Goal: Task Accomplishment & Management: Manage account settings

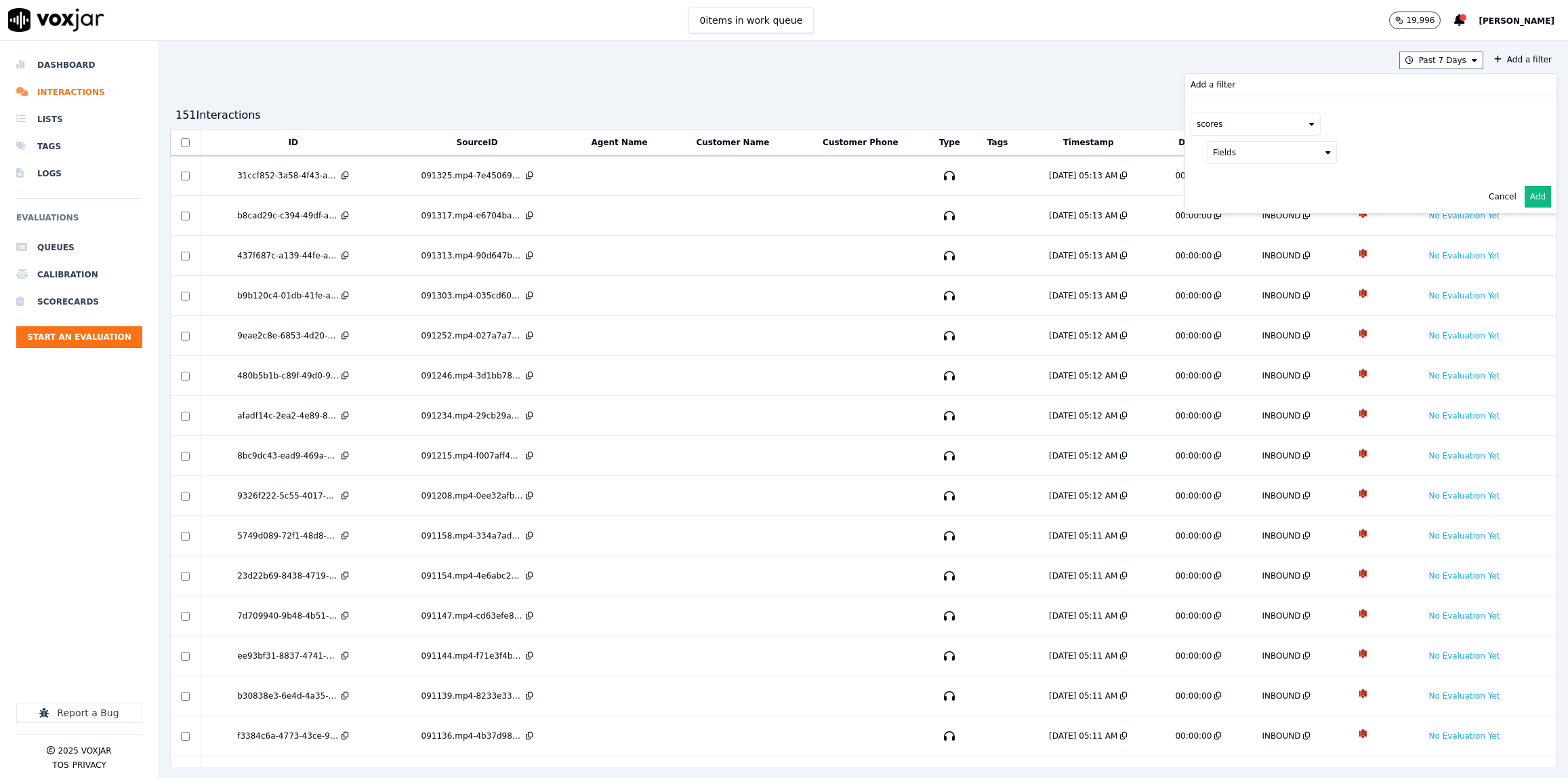
scroll to position [206, 0]
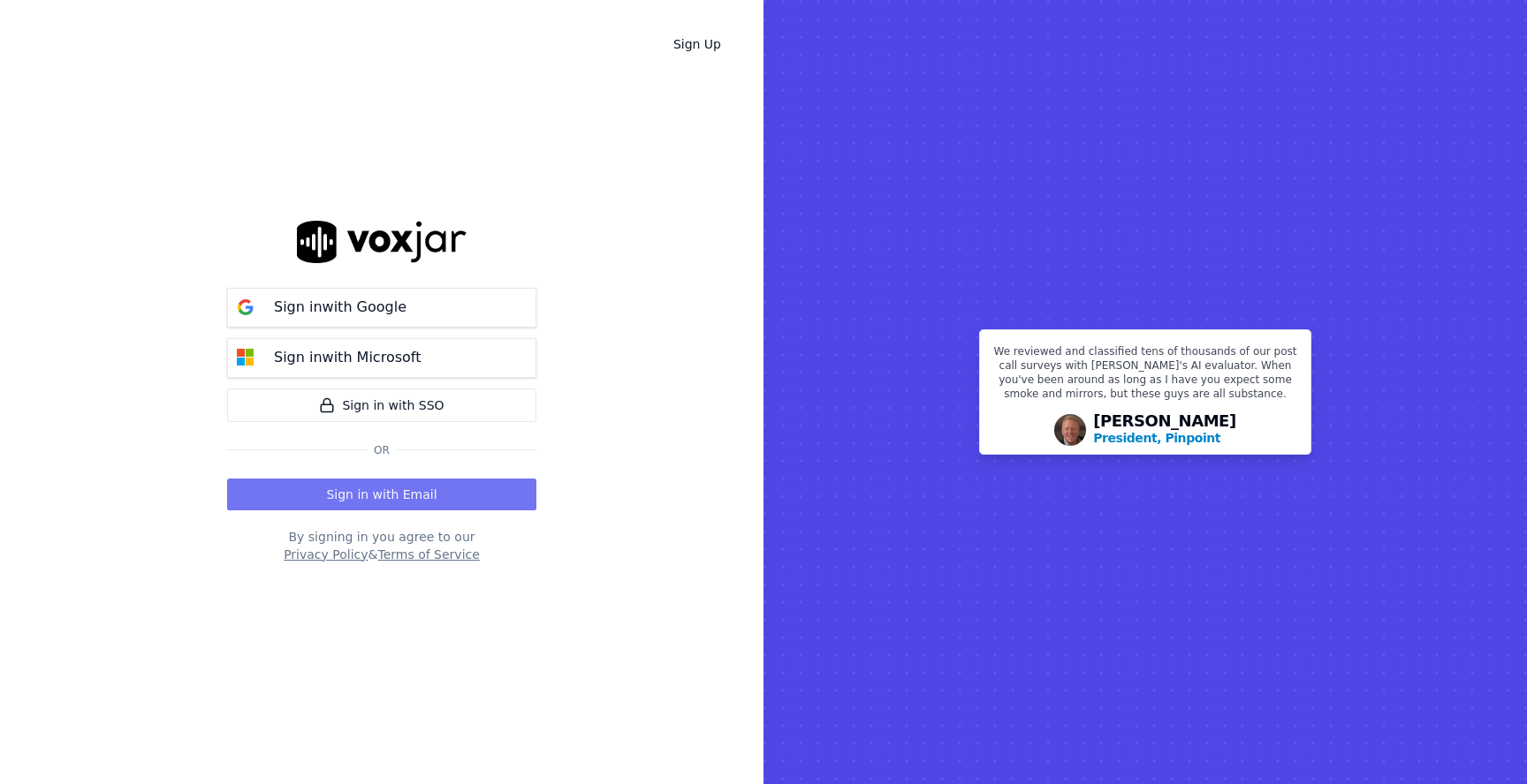
click at [417, 489] on button "Sign in with Email" at bounding box center [382, 494] width 310 height 32
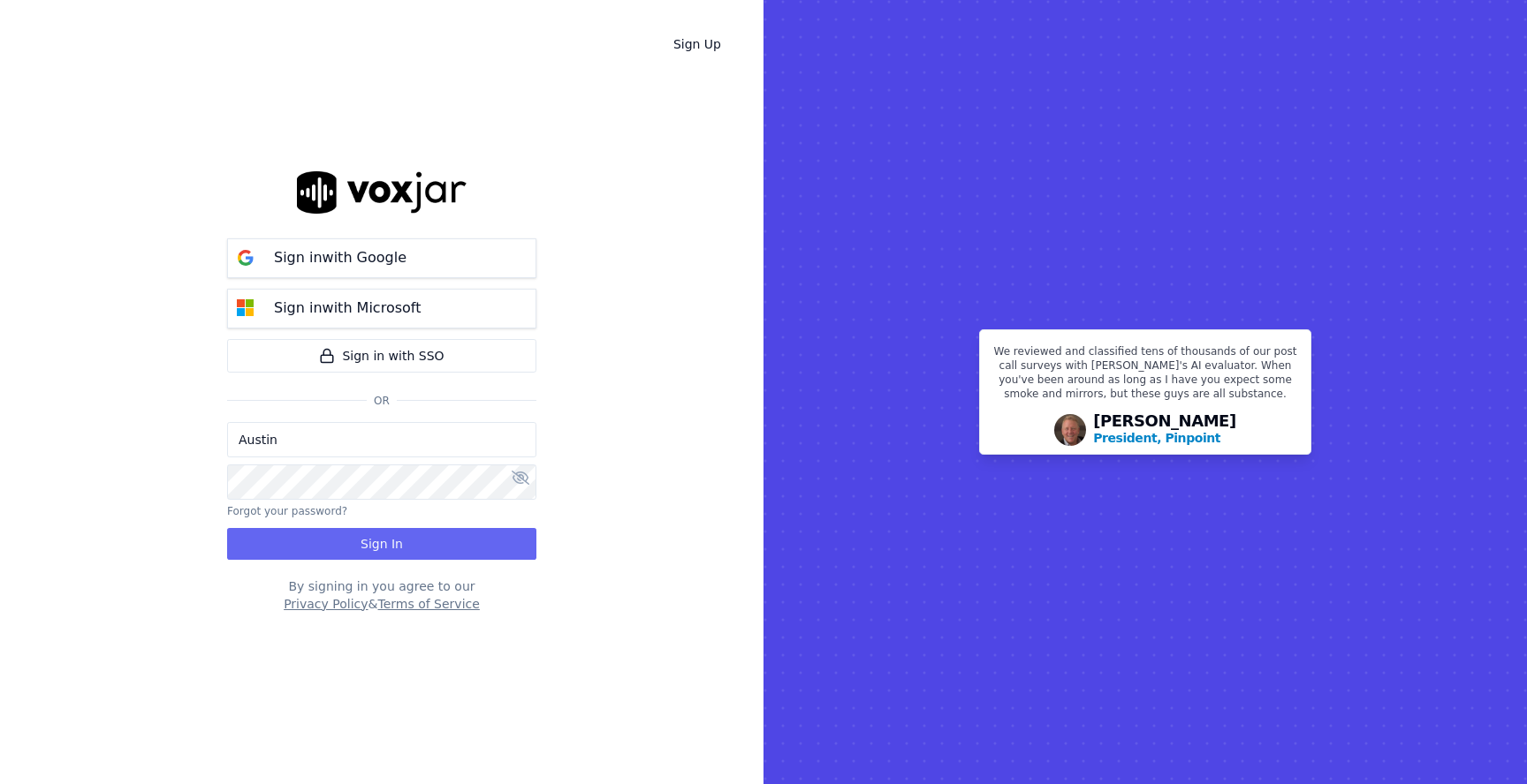
click at [409, 441] on input "Austin" at bounding box center [382, 440] width 310 height 36
click at [576, 399] on div "Sign Up Sign in with Google Sign in with Microsoft Sign in with SSO Or Austin F…" at bounding box center [382, 392] width 764 height 784
click at [419, 546] on button "Sign In" at bounding box center [382, 544] width 310 height 32
click at [298, 510] on button "Forgot your password?" at bounding box center [287, 511] width 120 height 14
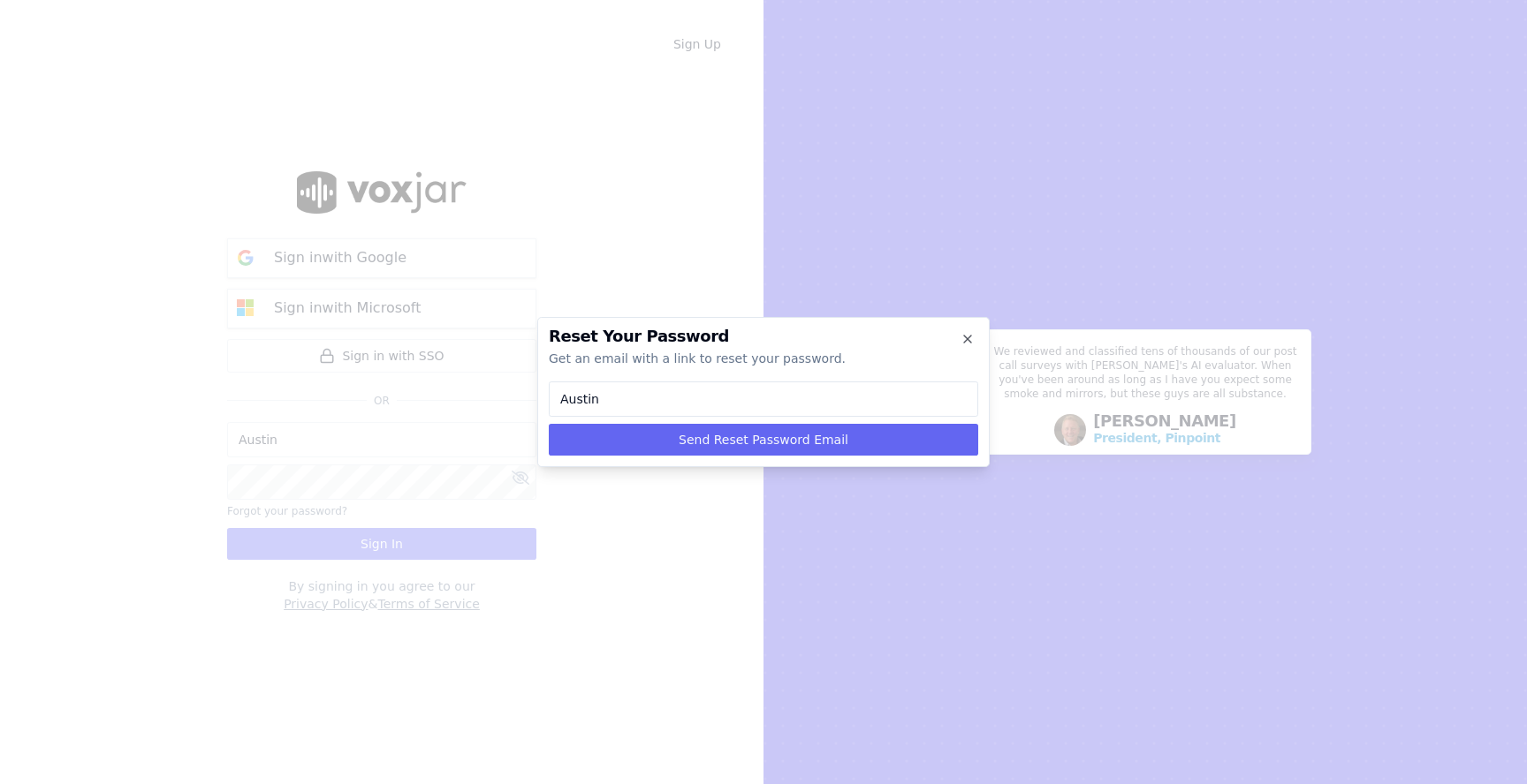
type input "a"
type input "au"
type input "aus"
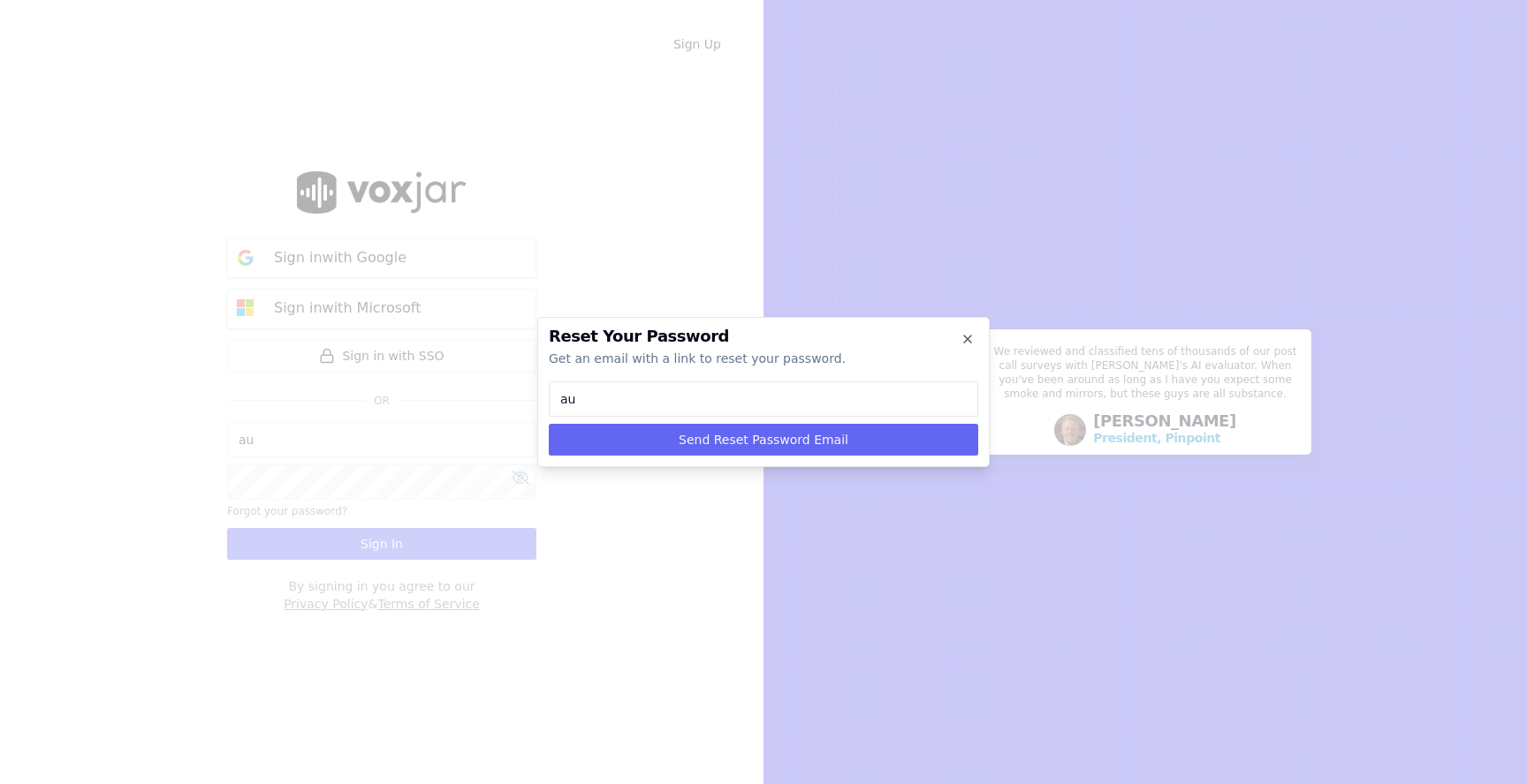
type input "aus"
type input "aust"
type input "austi"
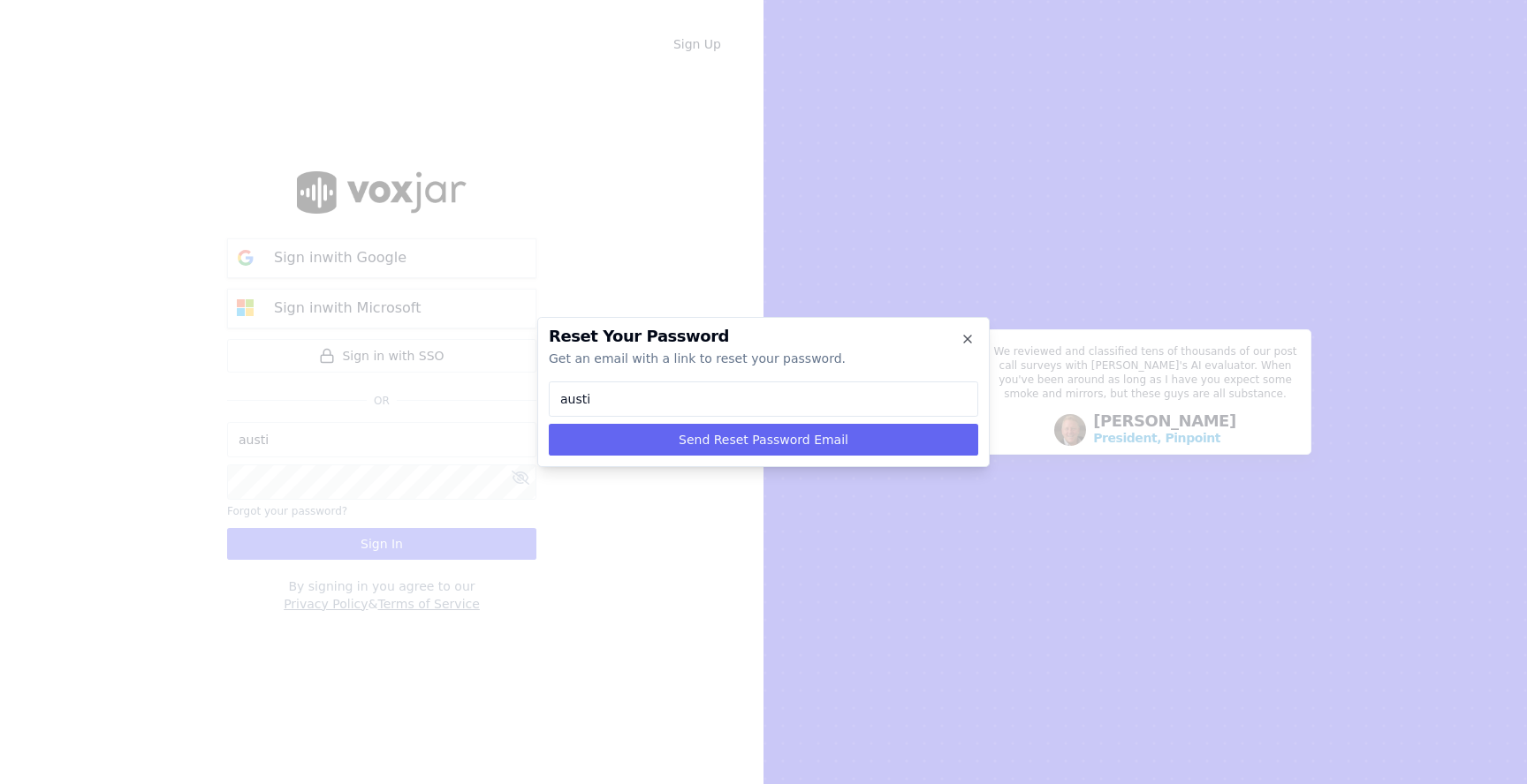
type input "austin"
type input "[EMAIL_ADDRESS][DOMAIN_NAME]"
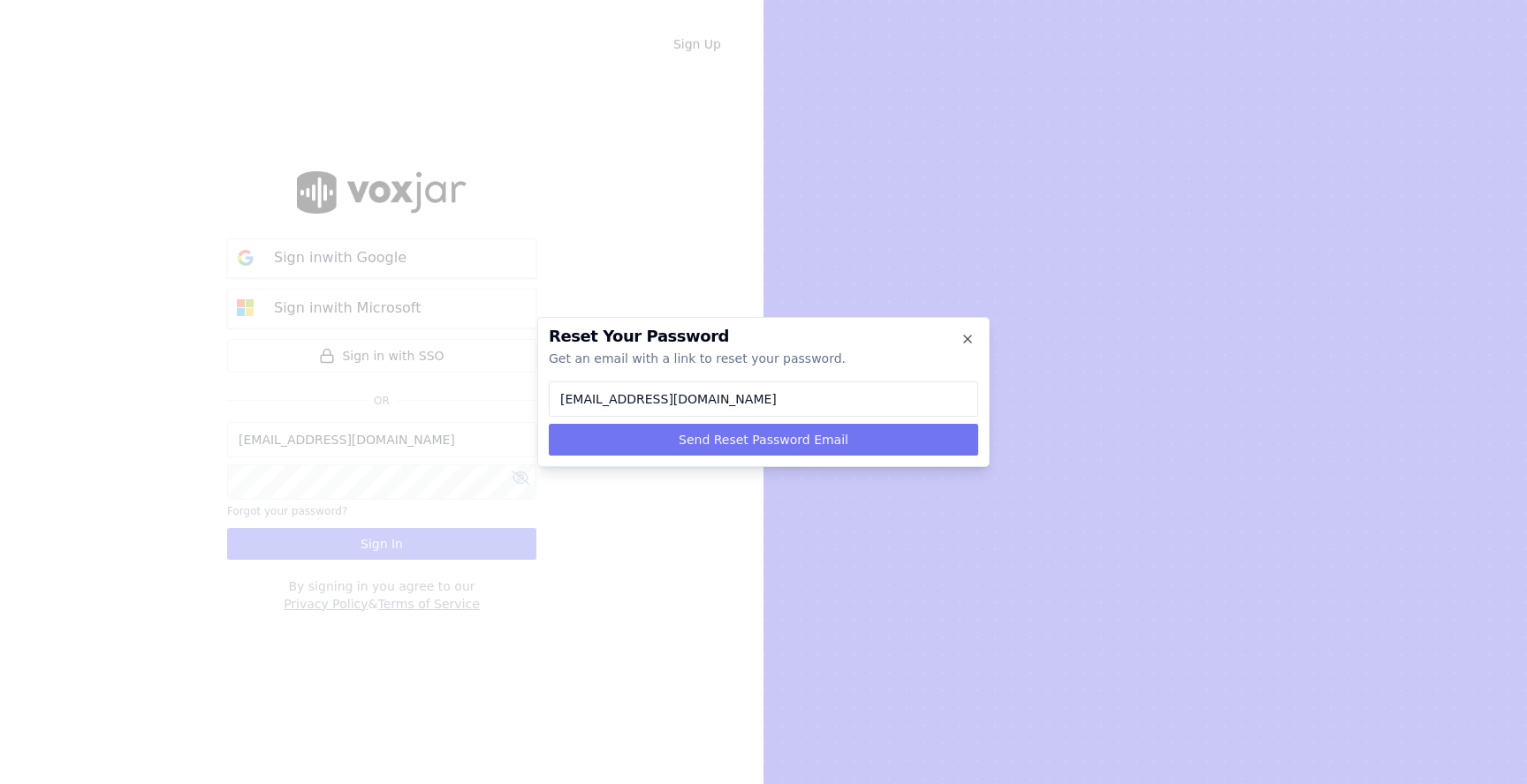
click at [716, 429] on button "Send Reset Password Email" at bounding box center [764, 440] width 429 height 32
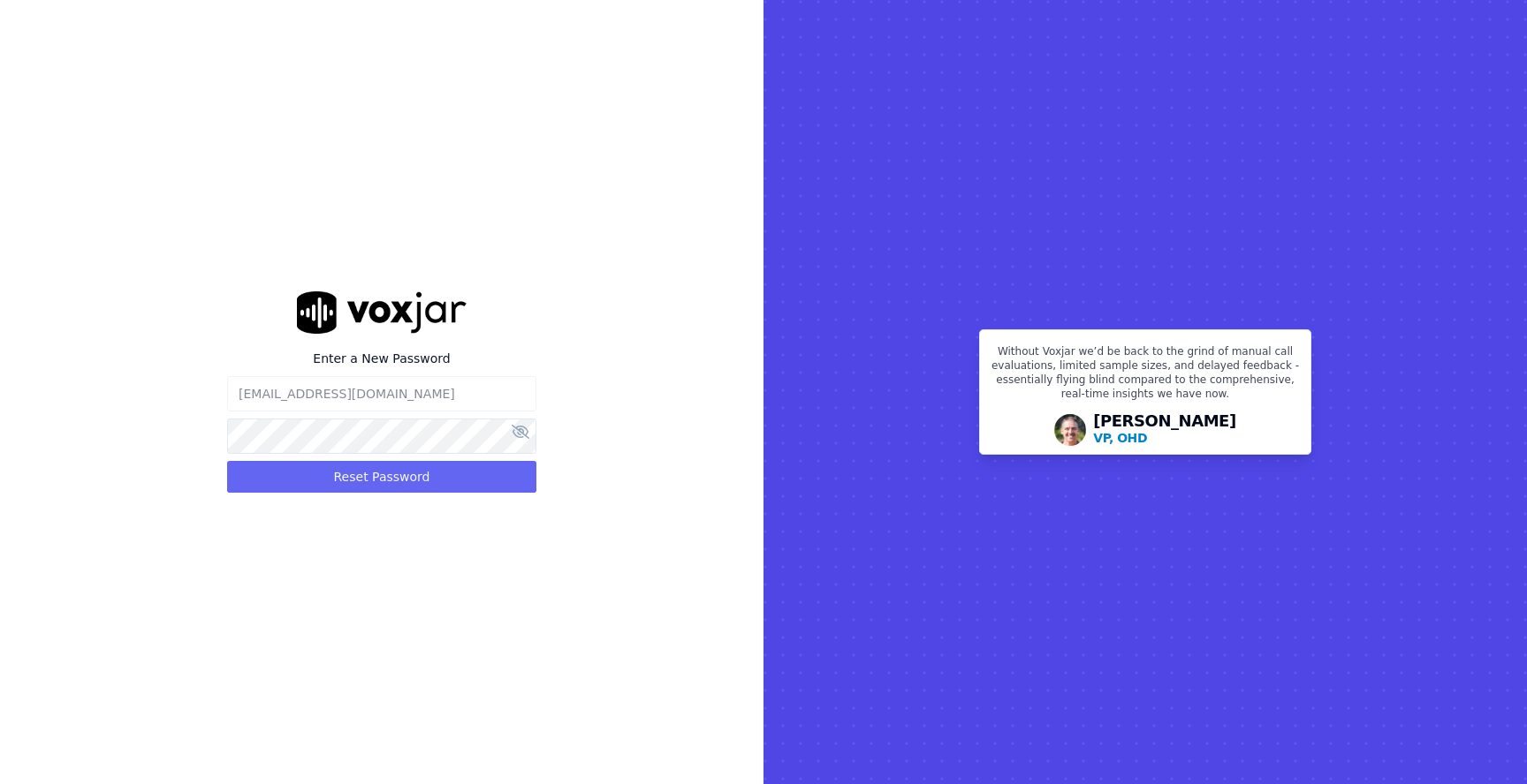
click at [587, 459] on div "Enter a New Password austinkoring@shyftoff.com Reset Password" at bounding box center [382, 392] width 764 height 784
click at [465, 479] on button "Reset Password" at bounding box center [382, 477] width 310 height 32
